Goal: Information Seeking & Learning: Learn about a topic

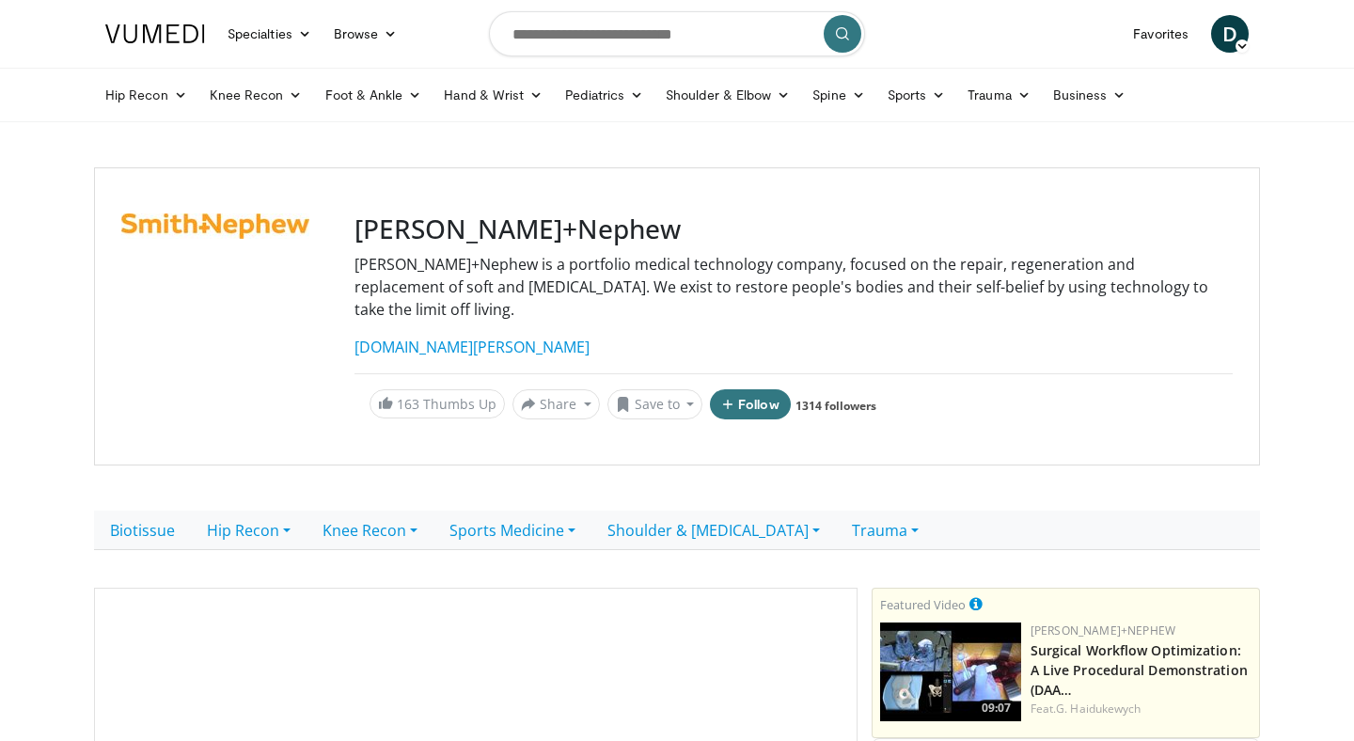
click at [598, 32] on input "Search topics, interventions" at bounding box center [677, 33] width 376 height 45
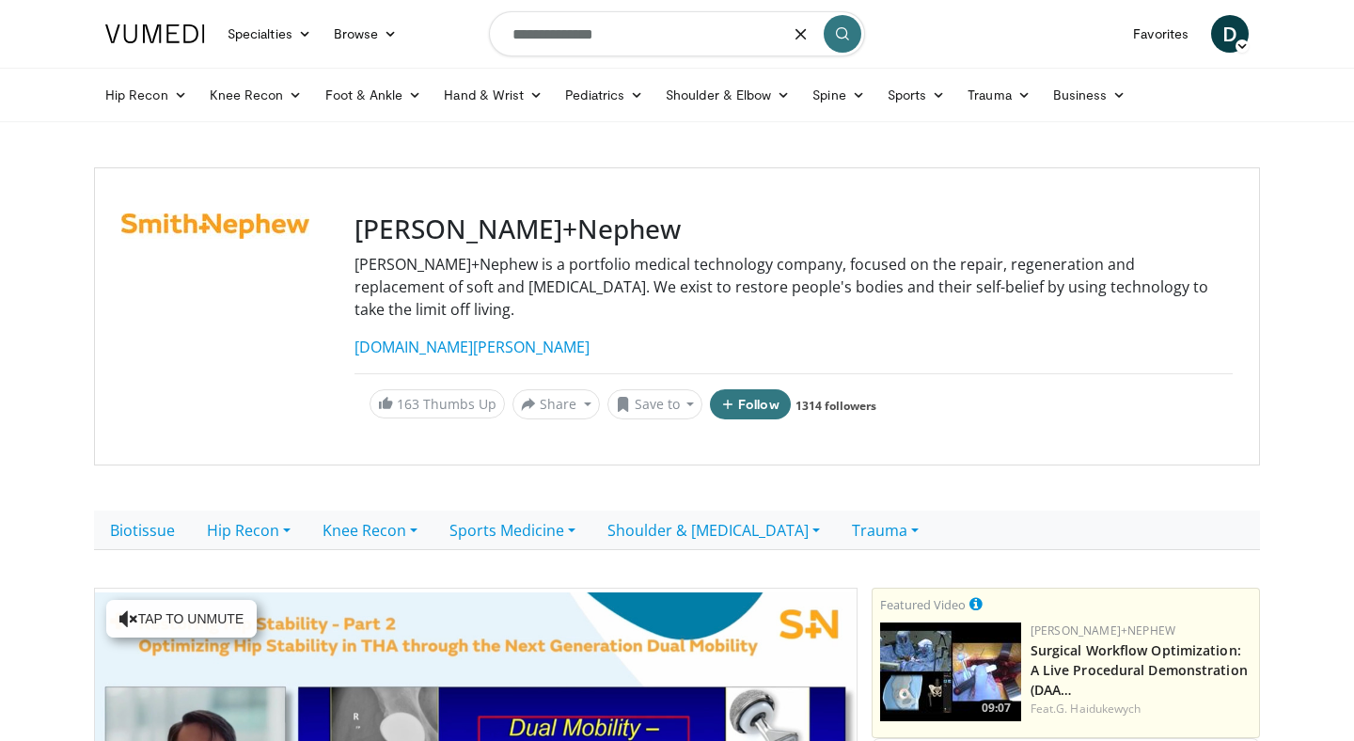
type input "**********"
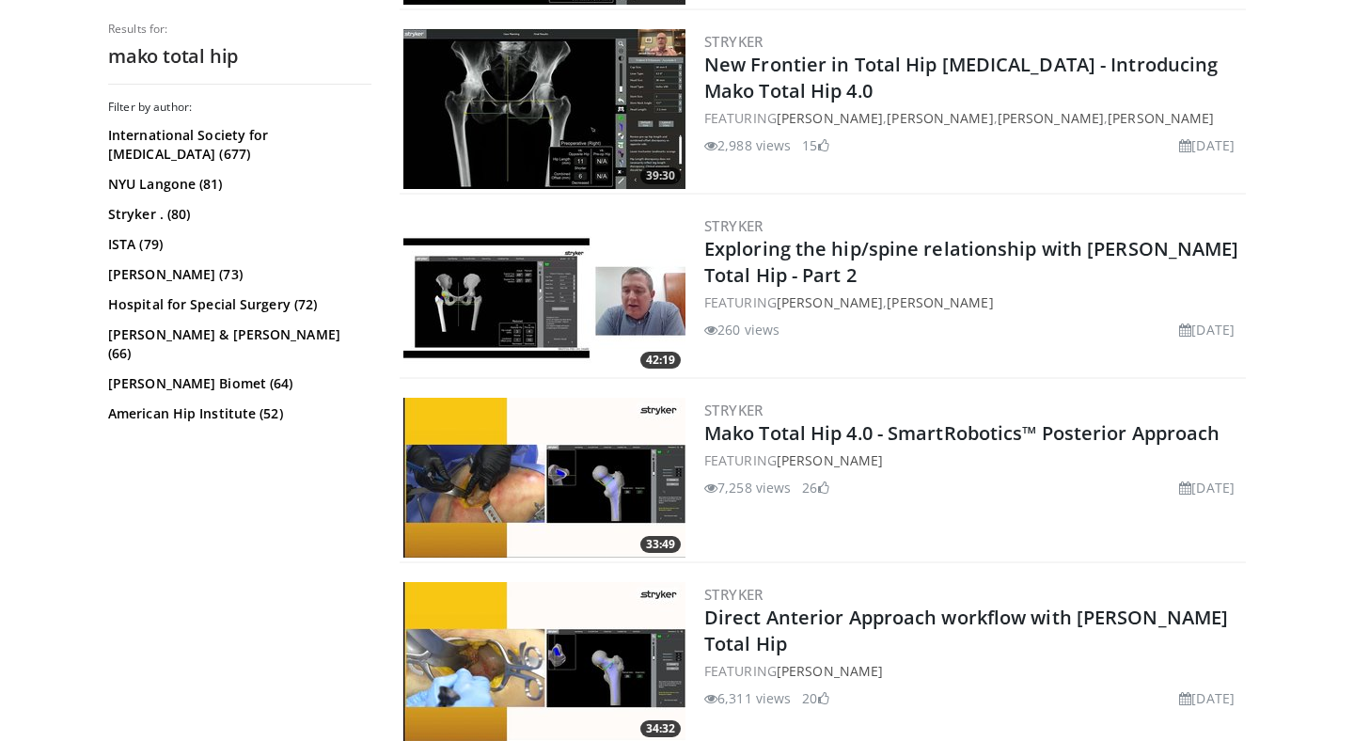
scroll to position [1627, 0]
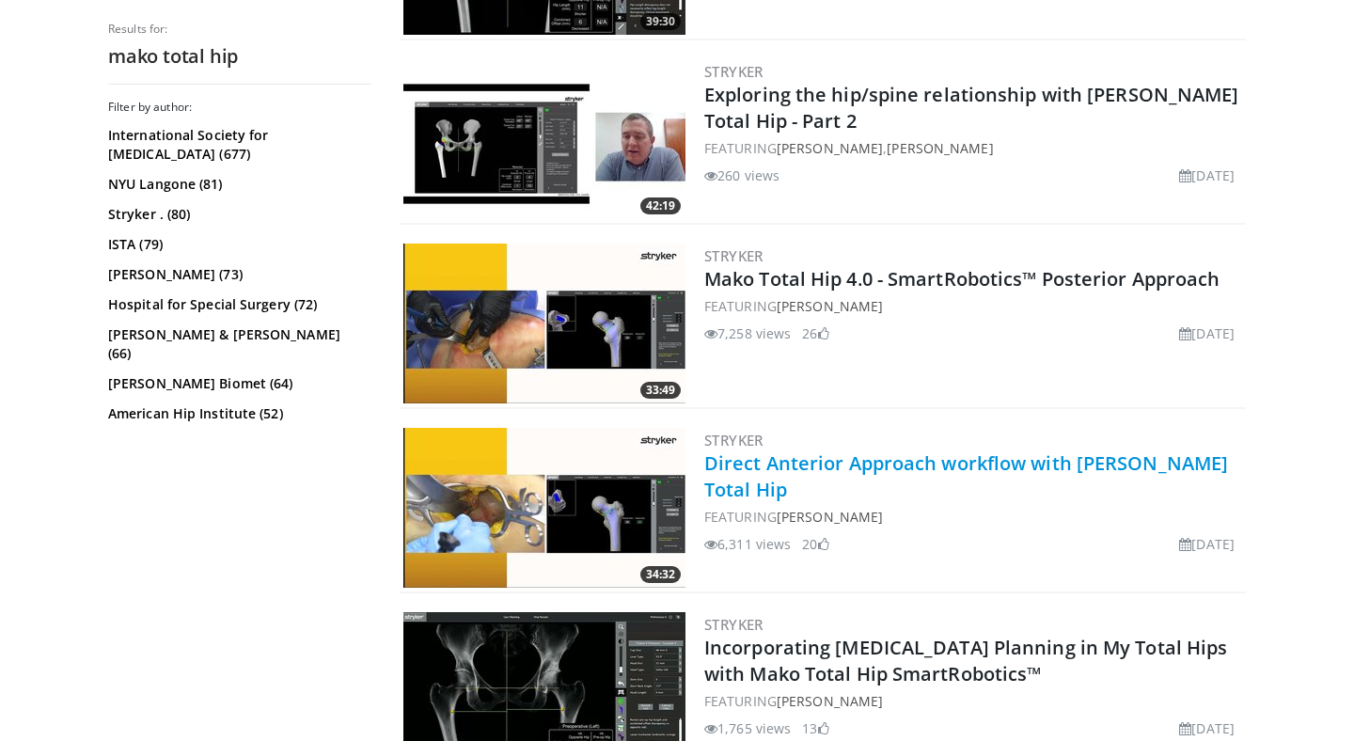
click at [958, 456] on link "Direct Anterior Approach workflow with Mako Total Hip" at bounding box center [966, 476] width 524 height 52
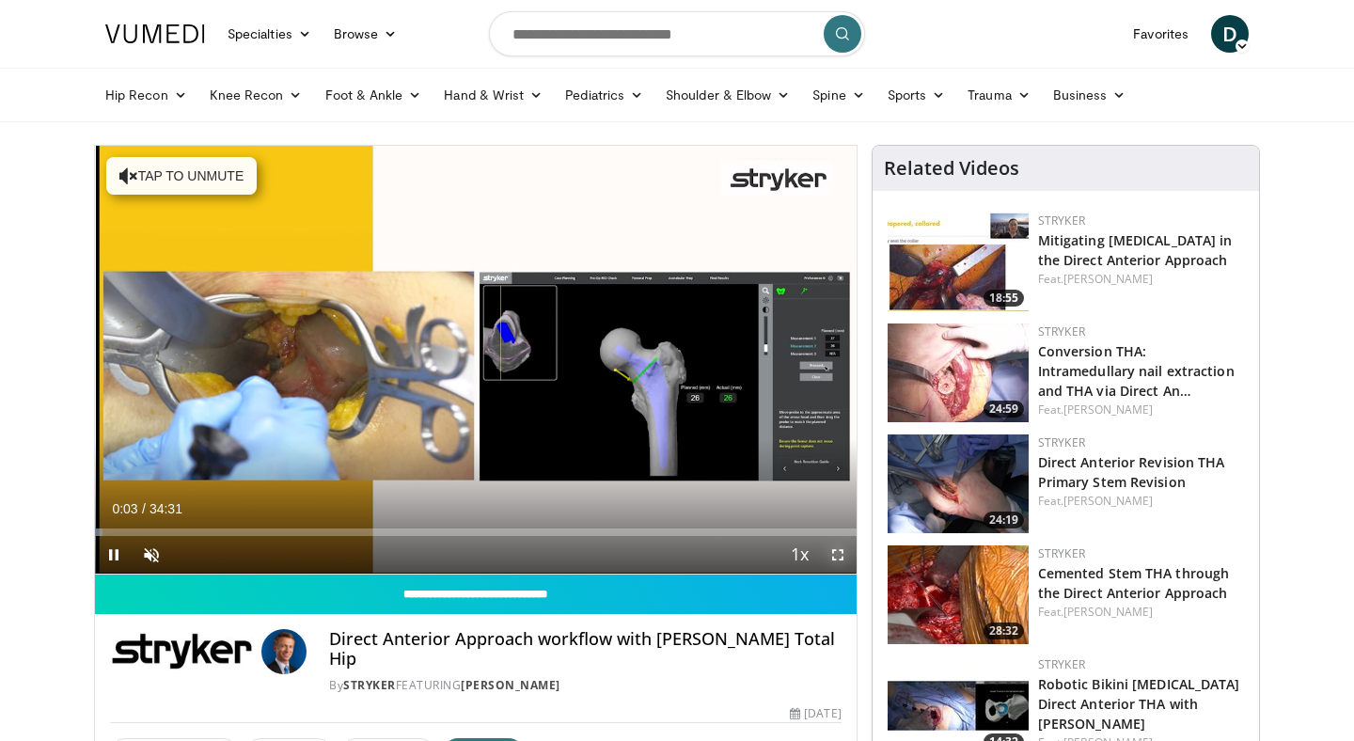
click at [841, 558] on span "Video Player" at bounding box center [838, 555] width 38 height 38
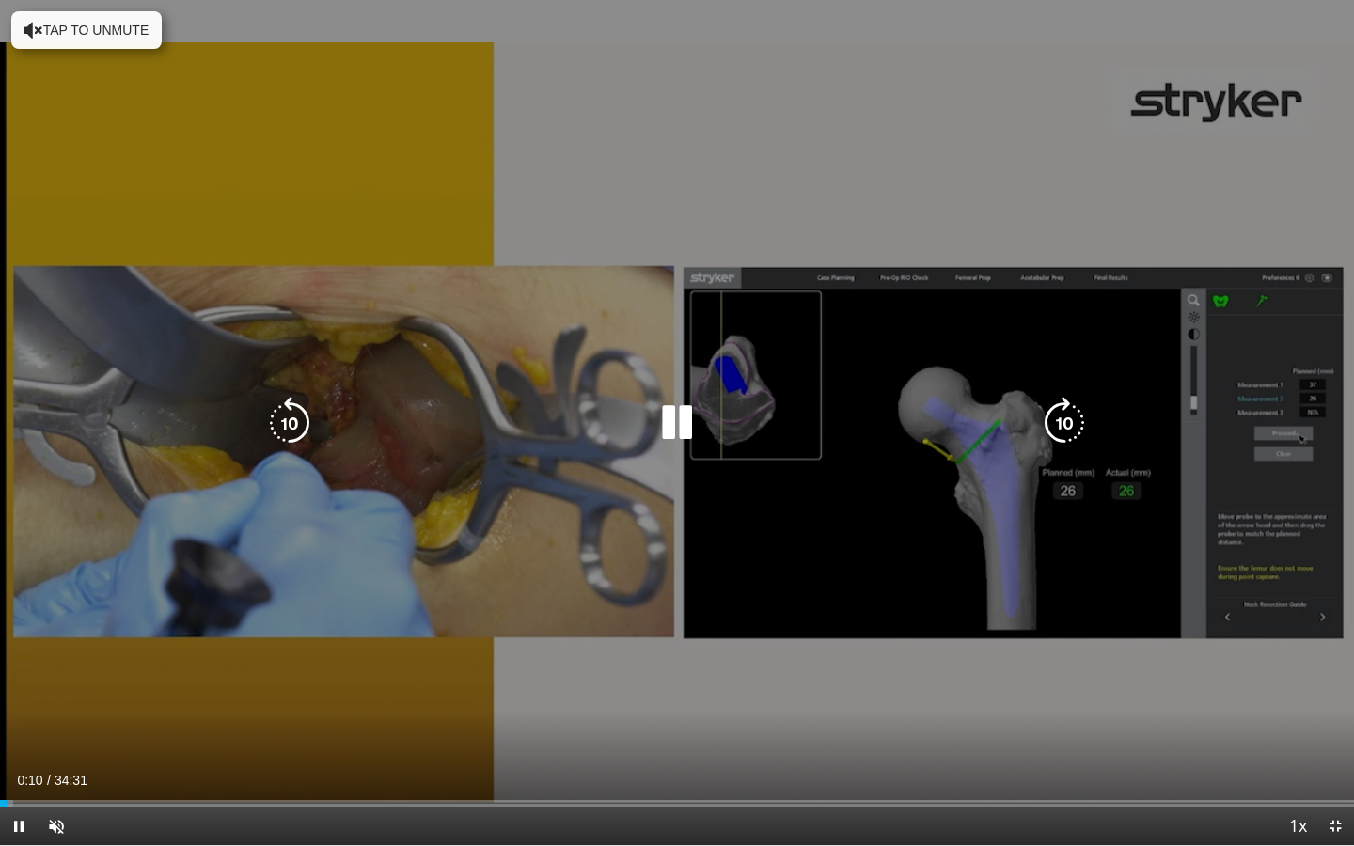
click at [108, 27] on button "Tap to unmute" at bounding box center [86, 30] width 150 height 38
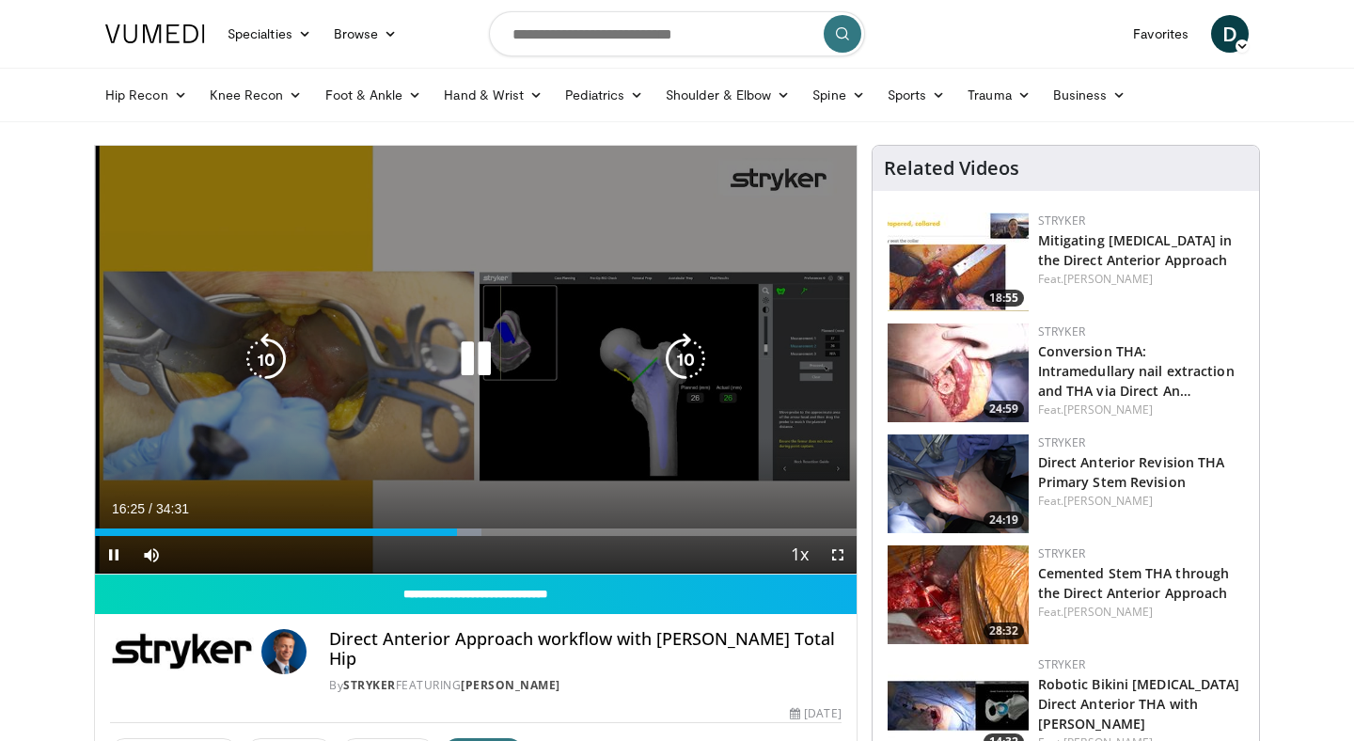
click at [637, 448] on div "10 seconds Tap to unmute" at bounding box center [476, 360] width 762 height 428
click at [490, 382] on icon "Video Player" at bounding box center [475, 359] width 53 height 53
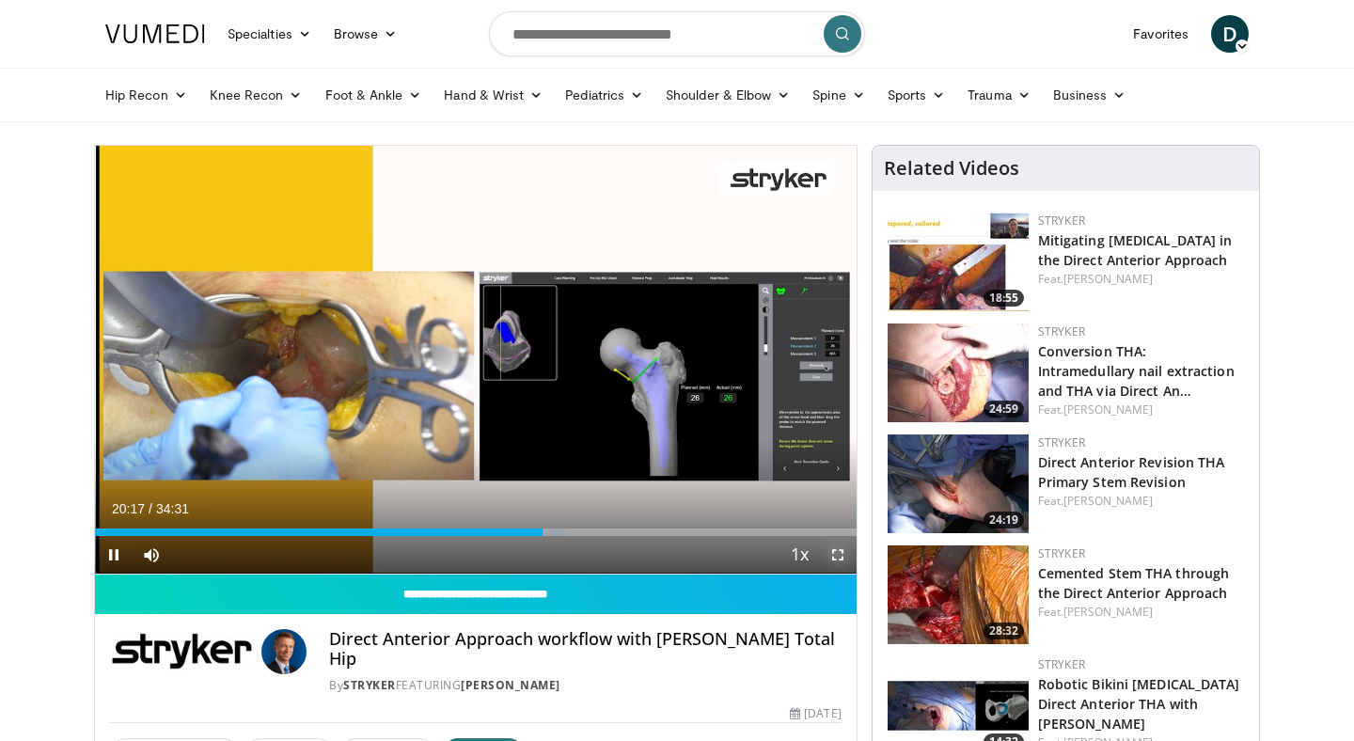
click at [836, 552] on span "Video Player" at bounding box center [838, 555] width 38 height 38
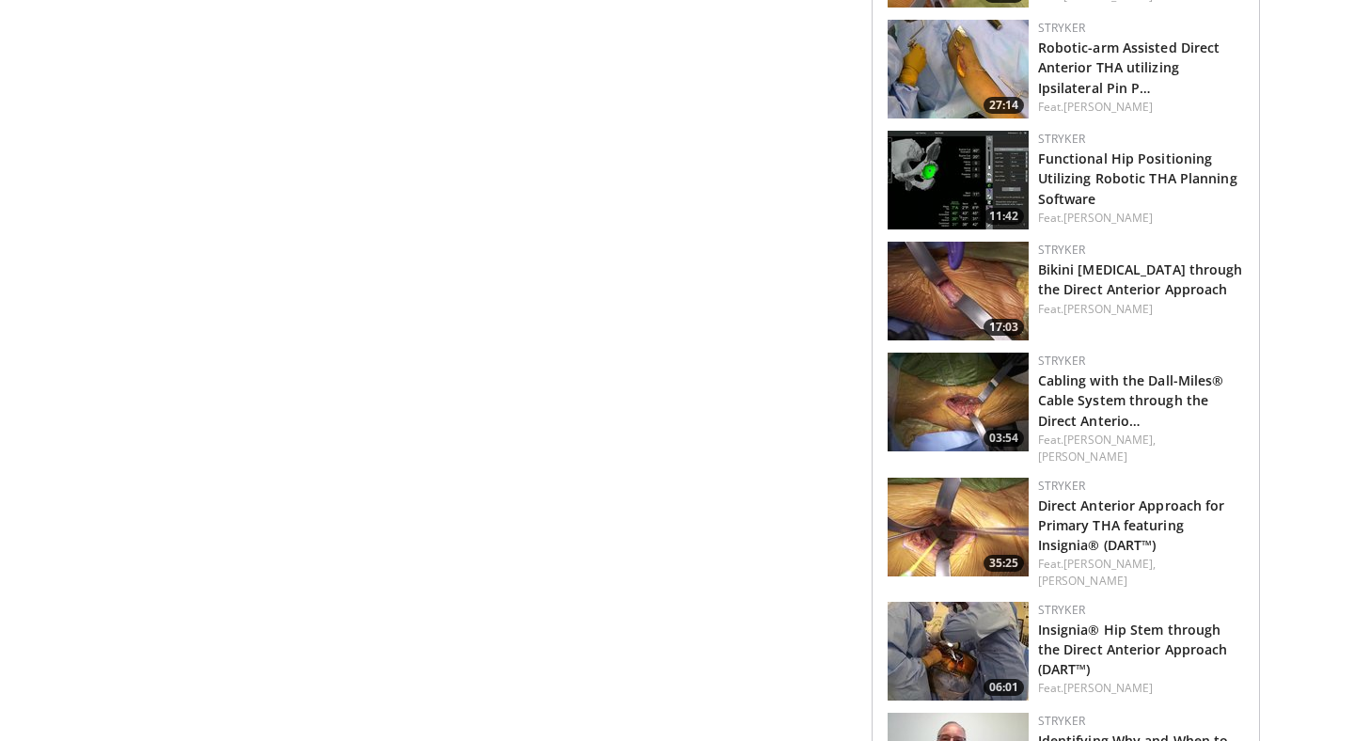
scroll to position [1236, 0]
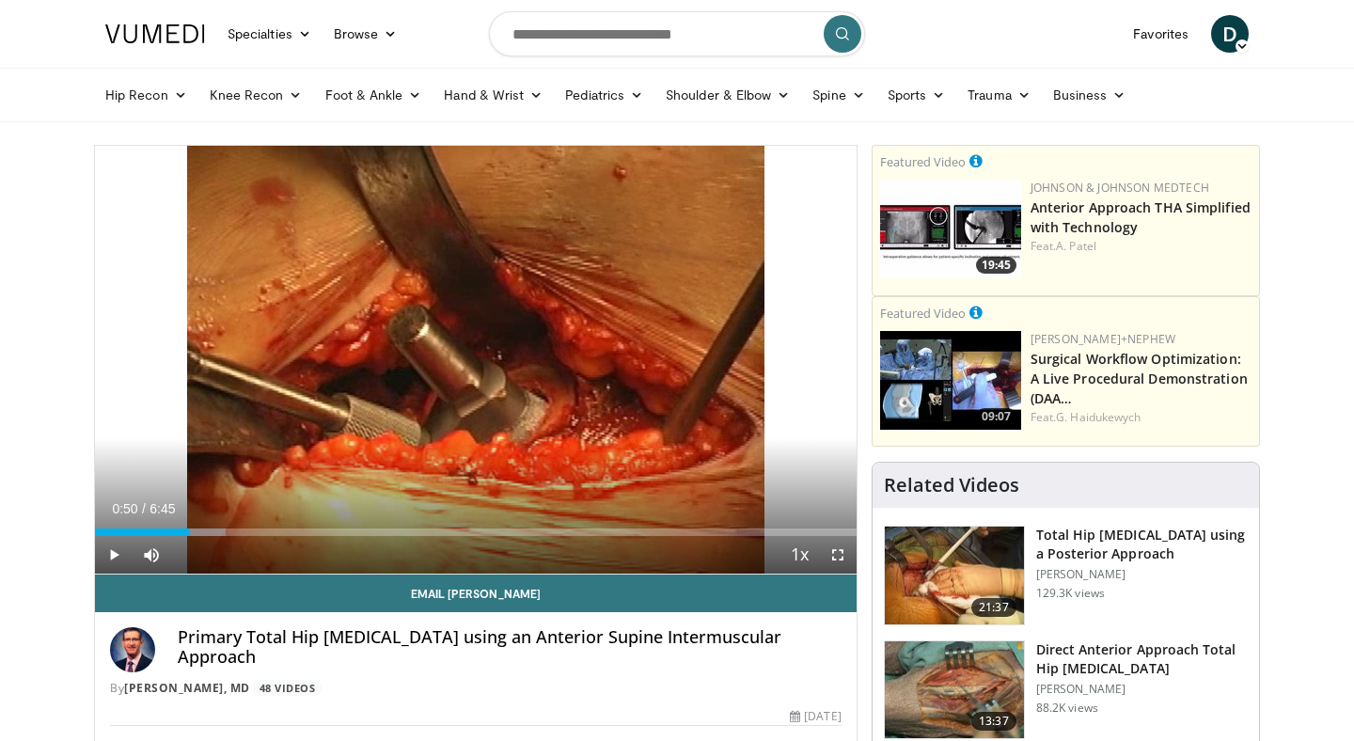
click at [190, 535] on div "Progress Bar" at bounding box center [191, 532] width 2 height 8
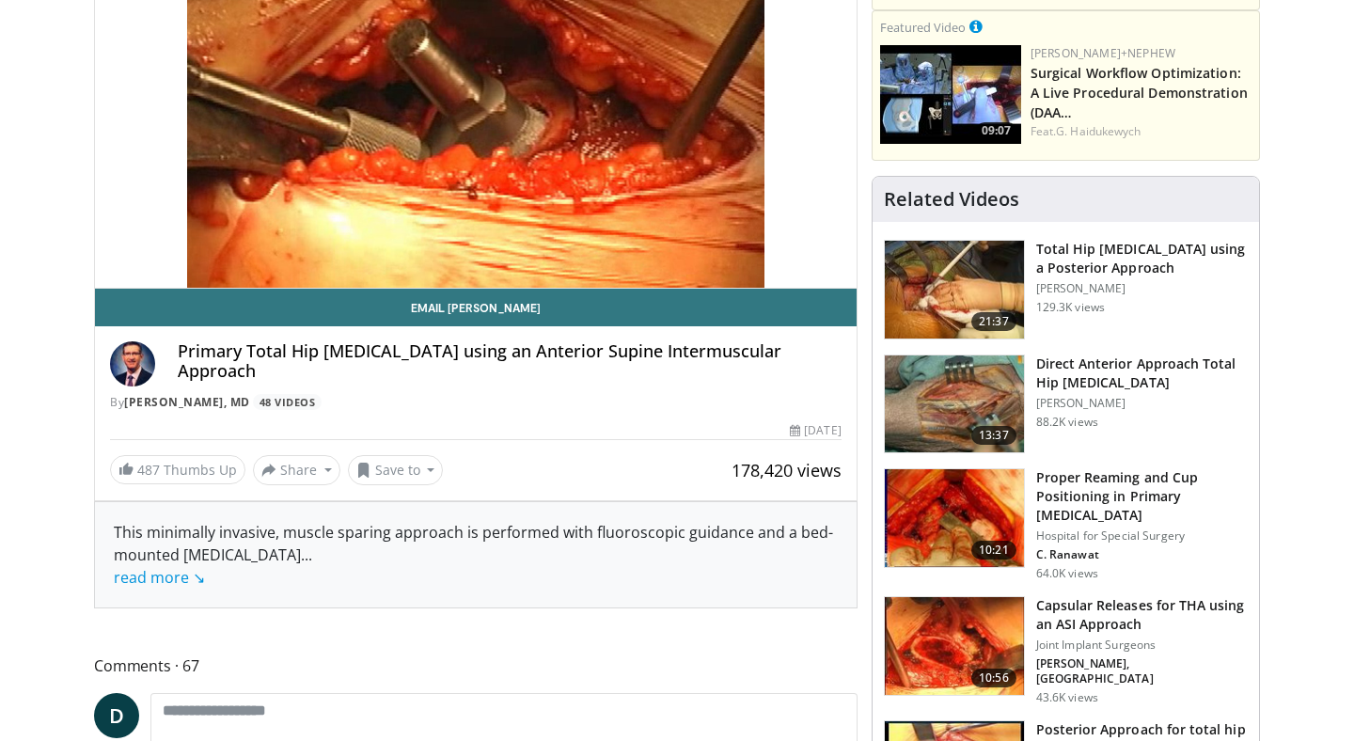
scroll to position [287, 0]
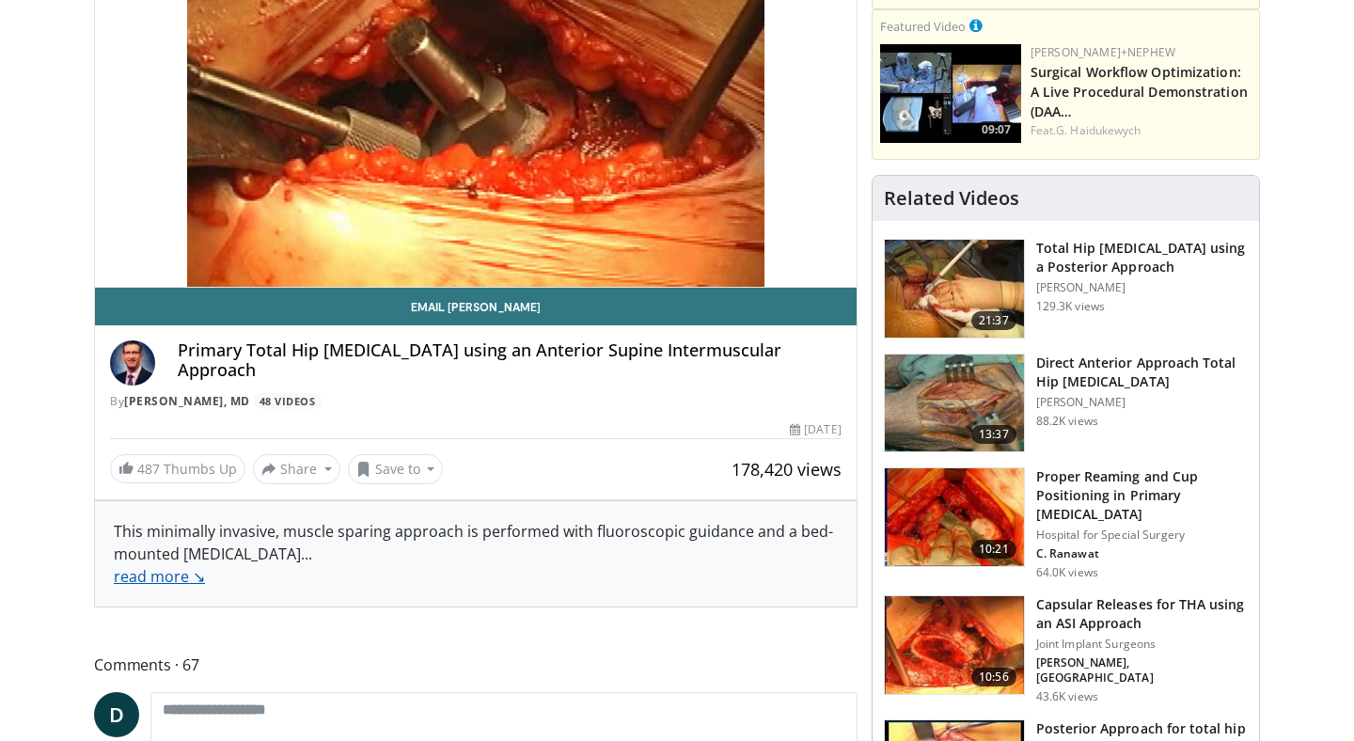
click at [173, 574] on link "read more ↘" at bounding box center [159, 576] width 91 height 21
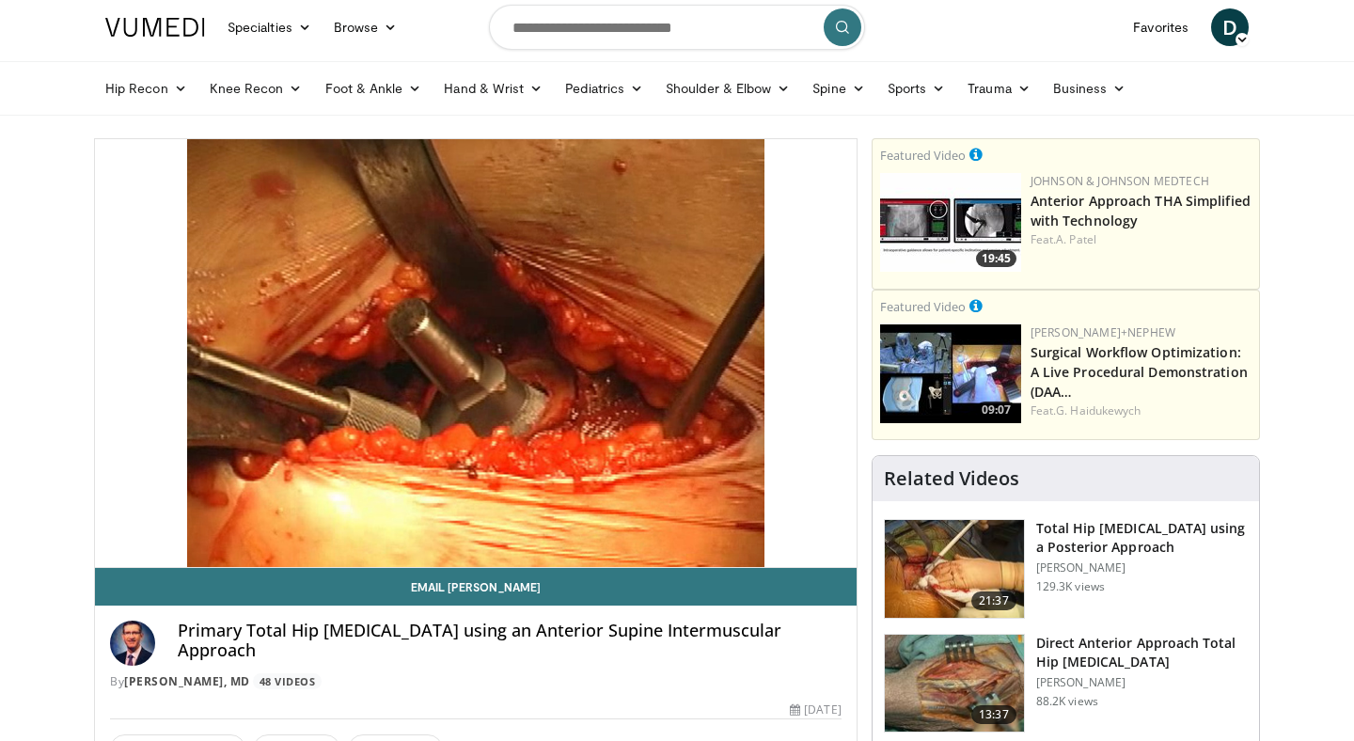
scroll to position [0, 0]
